Goal: Register for event/course

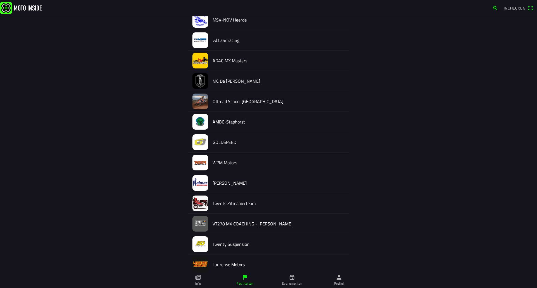
scroll to position [506, 0]
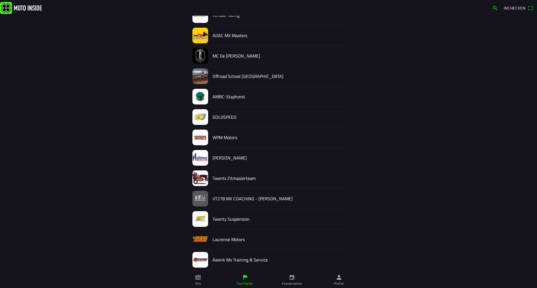
click at [212, 155] on h2 "[PERSON_NAME]" at bounding box center [278, 157] width 132 height 5
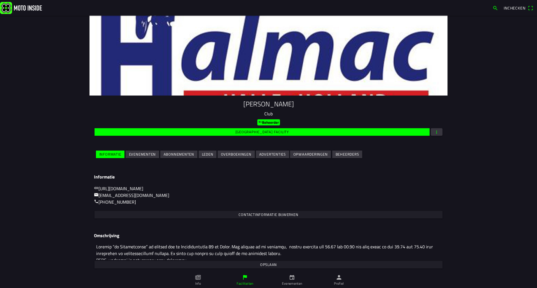
scroll to position [8, 0]
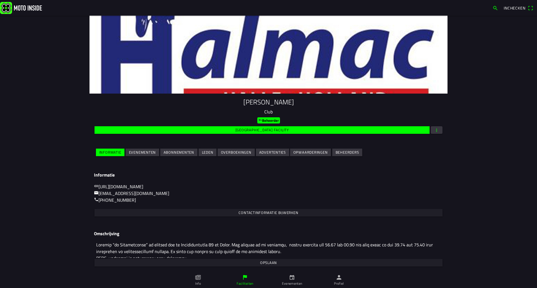
click at [0, 0] on slot "Evenementen" at bounding box center [0, 0] width 0 height 0
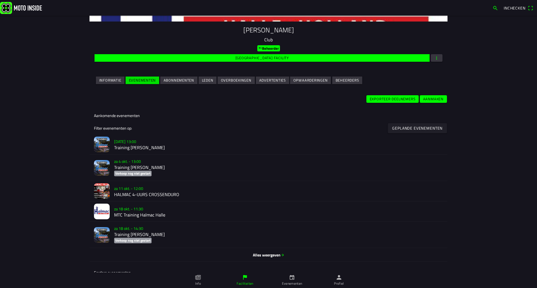
scroll to position [141, 0]
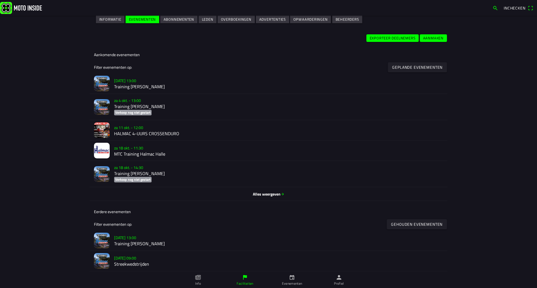
click at [0, 0] on slot "za 11 okt. - 12:00" at bounding box center [0, 0] width 0 height 0
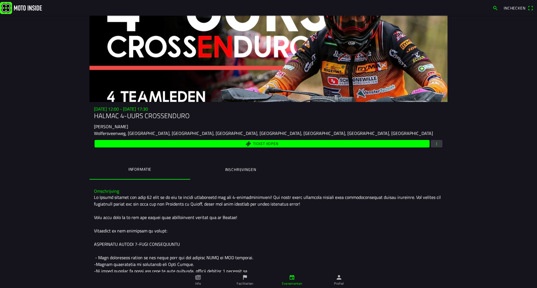
click at [239, 164] on button "Inschrijvingen" at bounding box center [240, 169] width 101 height 19
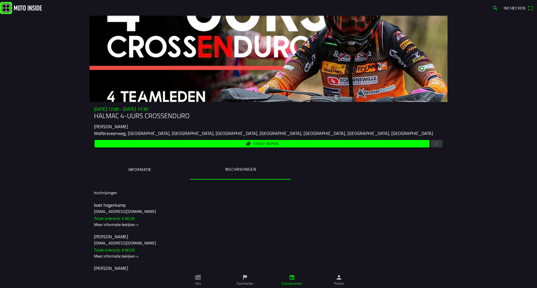
click at [145, 166] on button "Informatie" at bounding box center [139, 169] width 101 height 19
